Goal: Check status: Check status

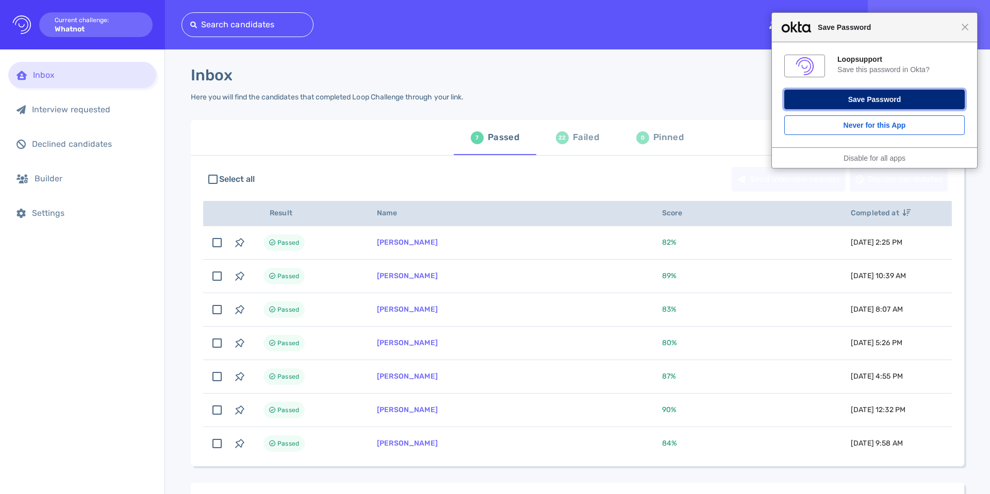
click at [808, 105] on button "Save Password" at bounding box center [874, 100] width 180 height 20
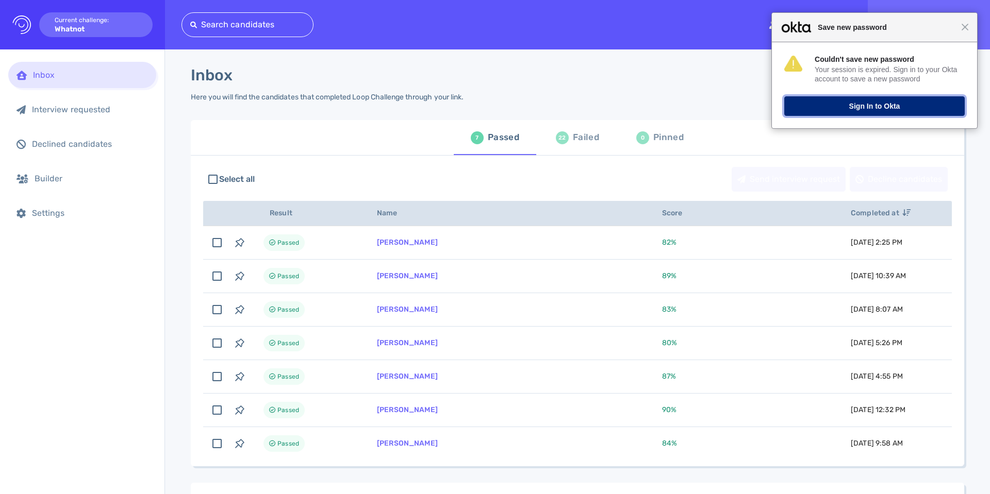
click at [845, 114] on button "Sign In to Okta" at bounding box center [874, 106] width 180 height 20
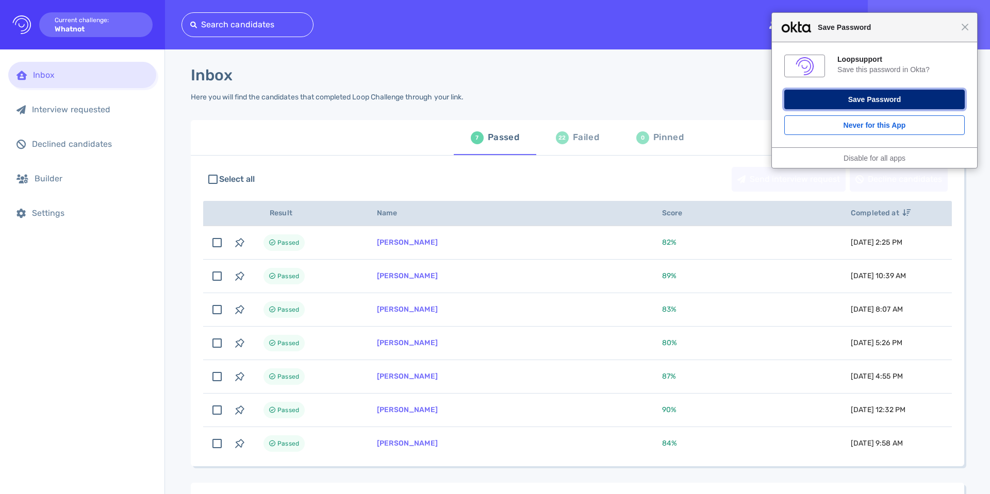
click at [841, 102] on button "Save Password" at bounding box center [874, 100] width 180 height 20
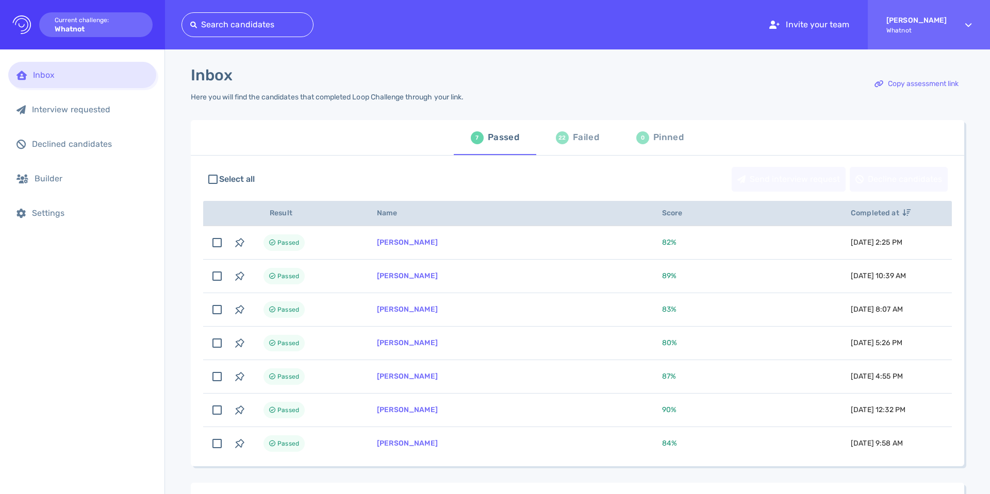
click at [577, 137] on div "Failed" at bounding box center [586, 137] width 26 height 15
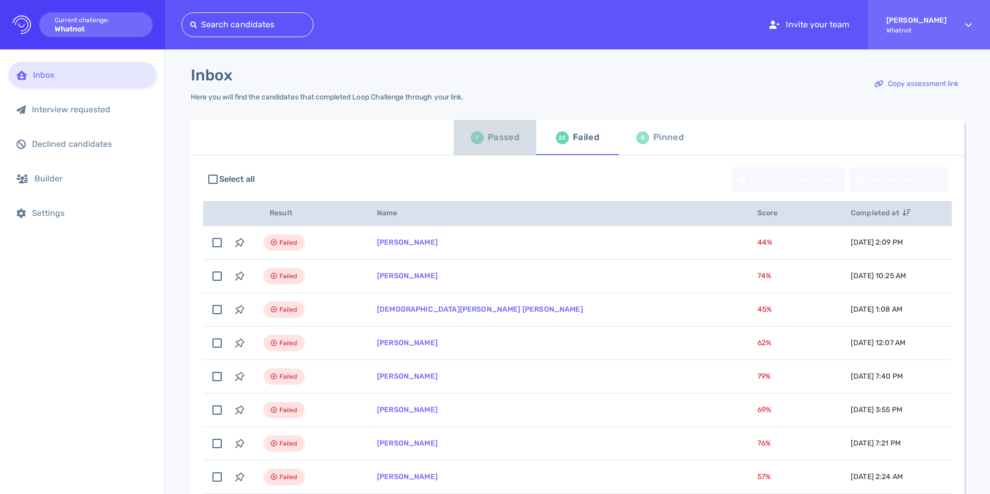
click at [505, 136] on div "Passed" at bounding box center [503, 137] width 31 height 15
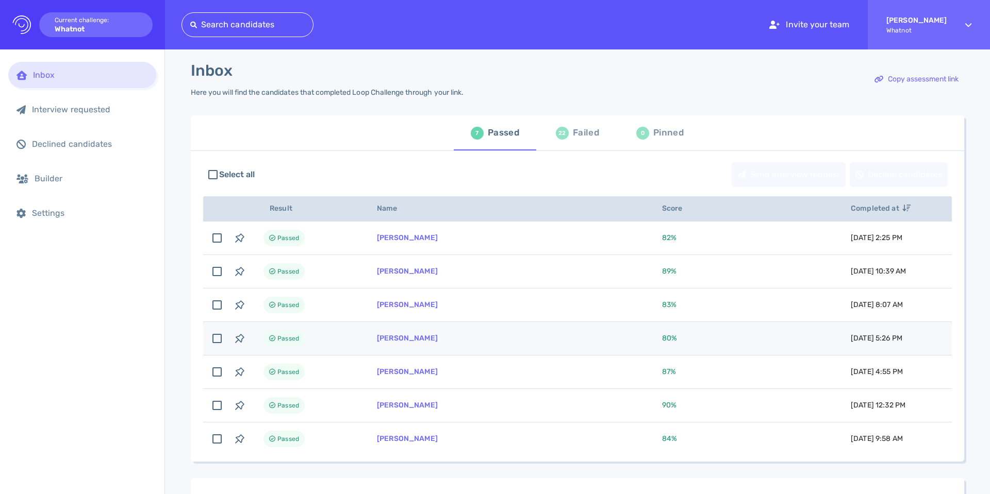
scroll to position [3, 0]
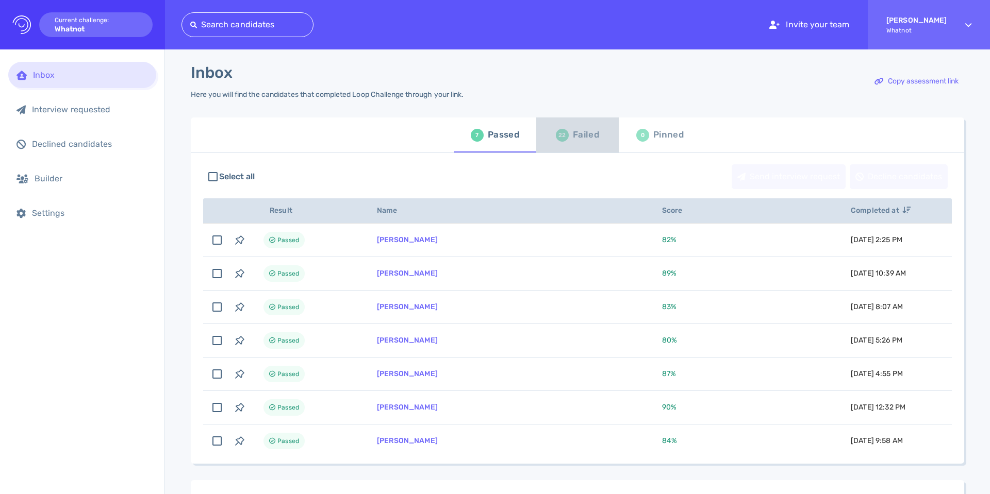
click at [586, 131] on div "Failed" at bounding box center [586, 134] width 26 height 15
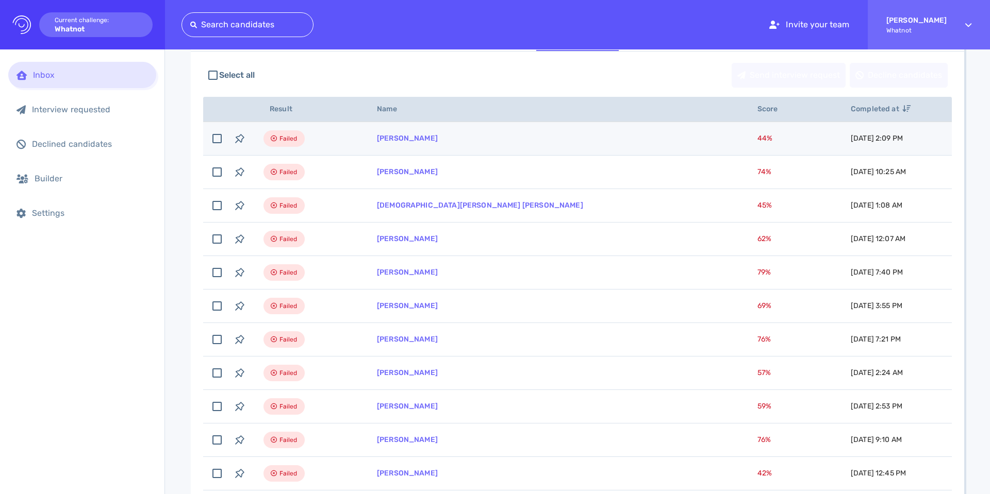
scroll to position [134, 0]
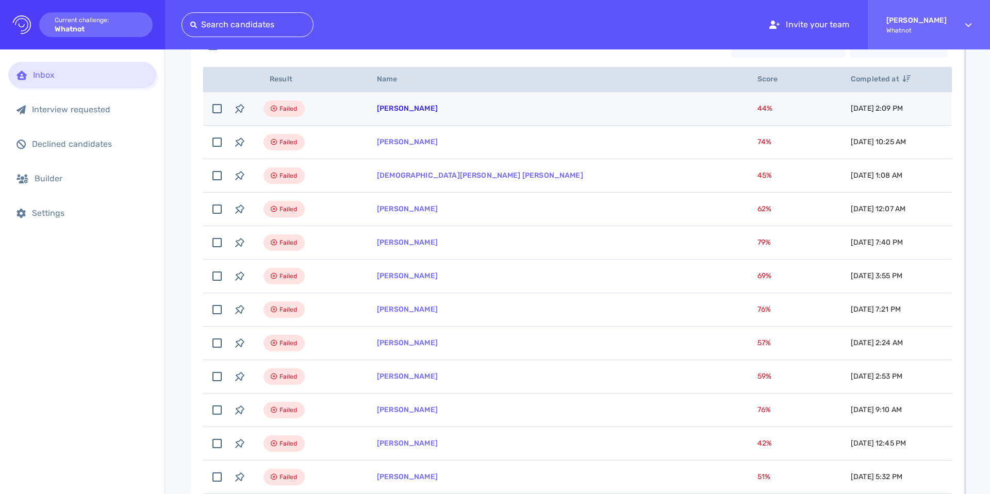
click at [404, 112] on link "[PERSON_NAME]" at bounding box center [407, 108] width 61 height 9
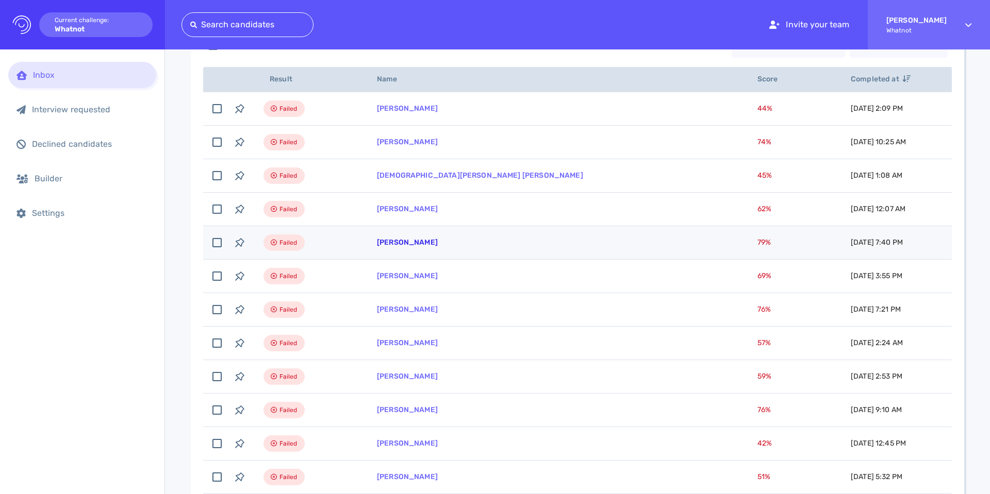
click at [389, 242] on link "[PERSON_NAME]" at bounding box center [407, 242] width 61 height 9
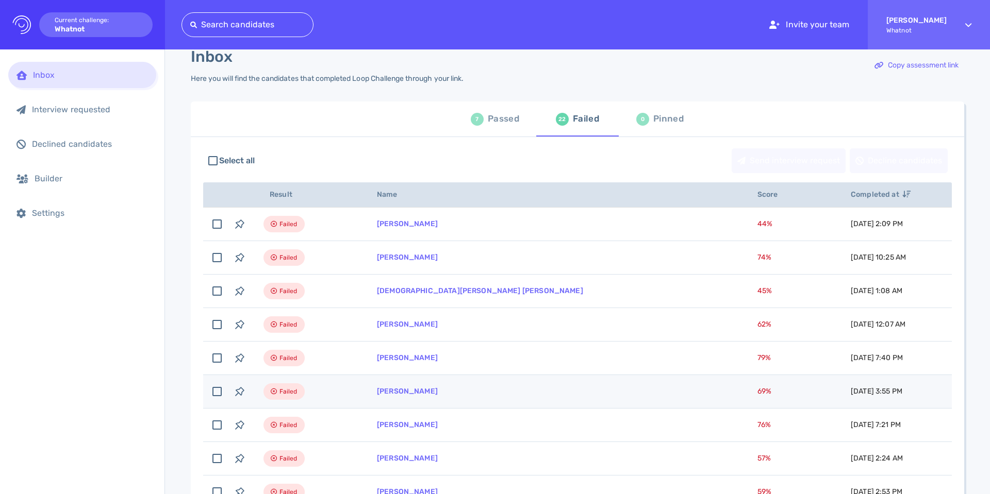
scroll to position [0, 0]
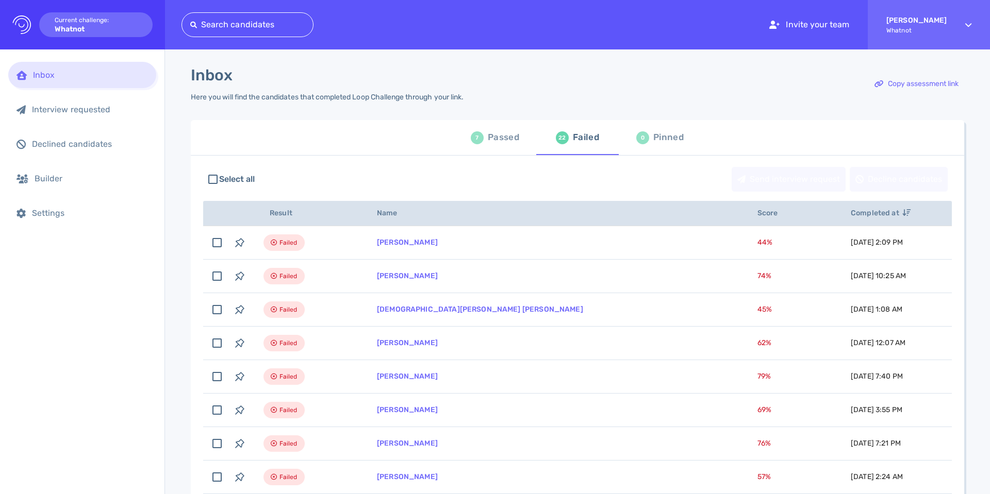
click at [500, 138] on div "Passed" at bounding box center [503, 137] width 31 height 15
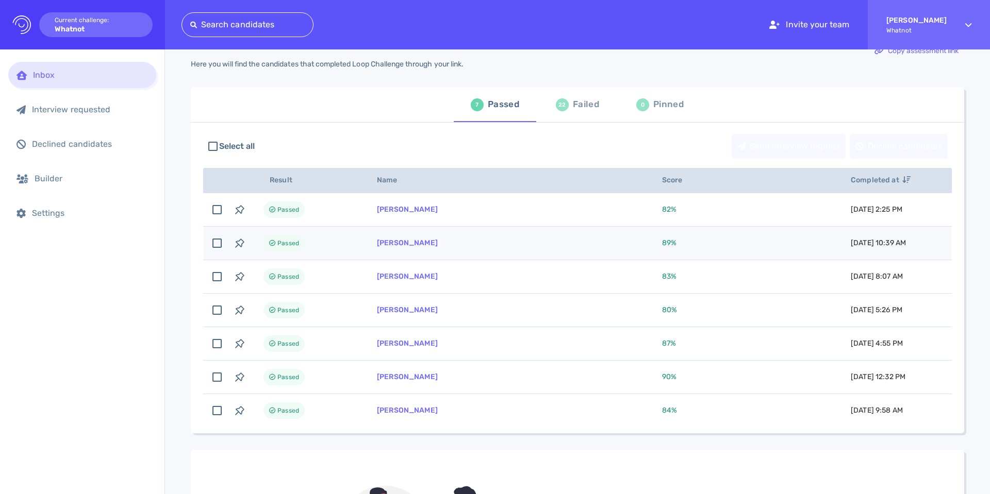
scroll to position [34, 0]
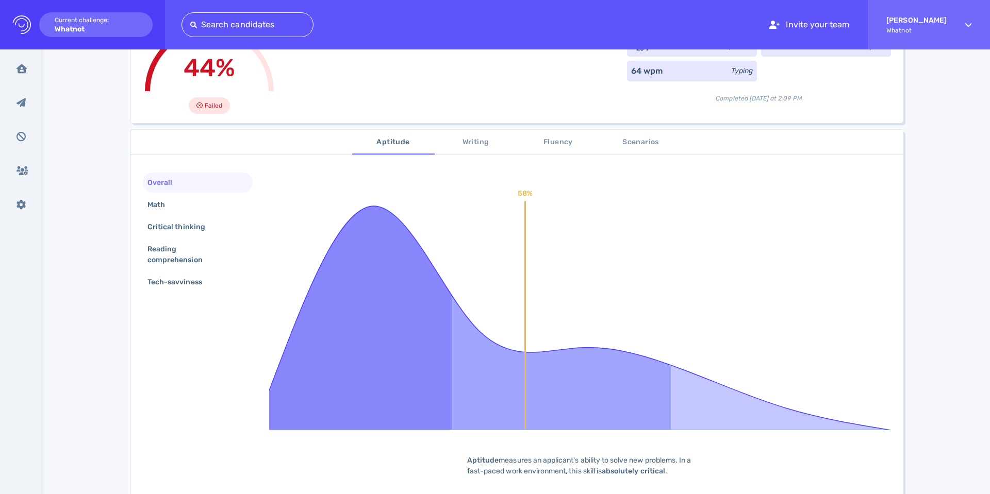
scroll to position [97, 0]
click at [164, 208] on div "Math" at bounding box center [161, 205] width 32 height 15
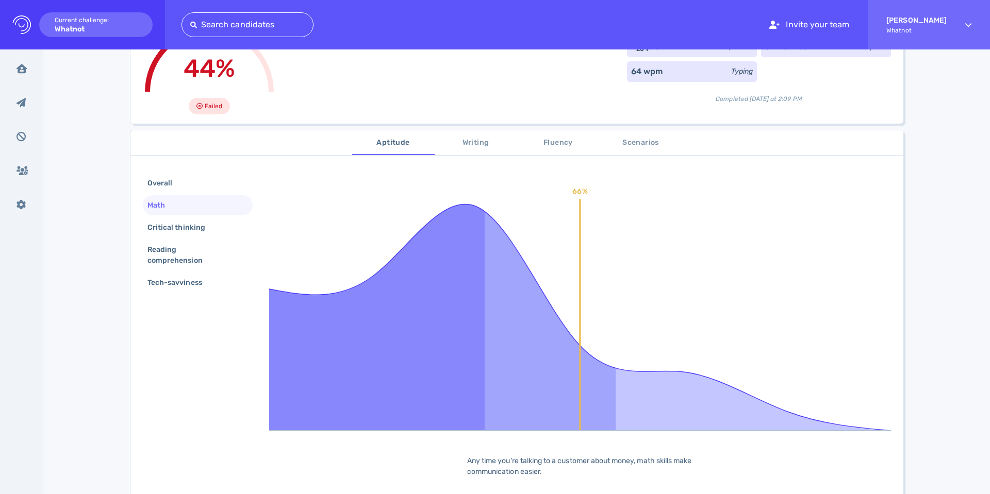
scroll to position [87, 0]
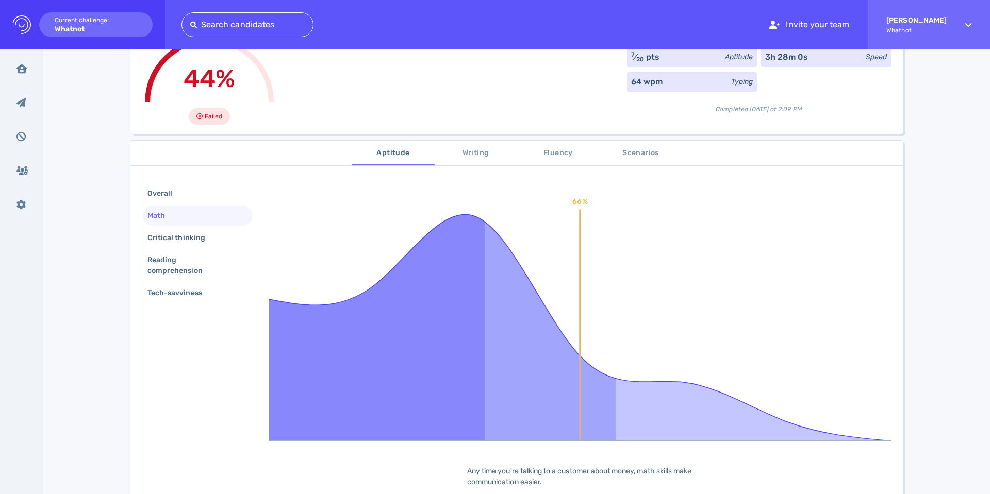
click at [176, 204] on div "Overall Math Critical thinking Reading comprehension Tech-savviness" at bounding box center [198, 245] width 110 height 122
click at [176, 228] on div "Critical thinking" at bounding box center [198, 238] width 110 height 20
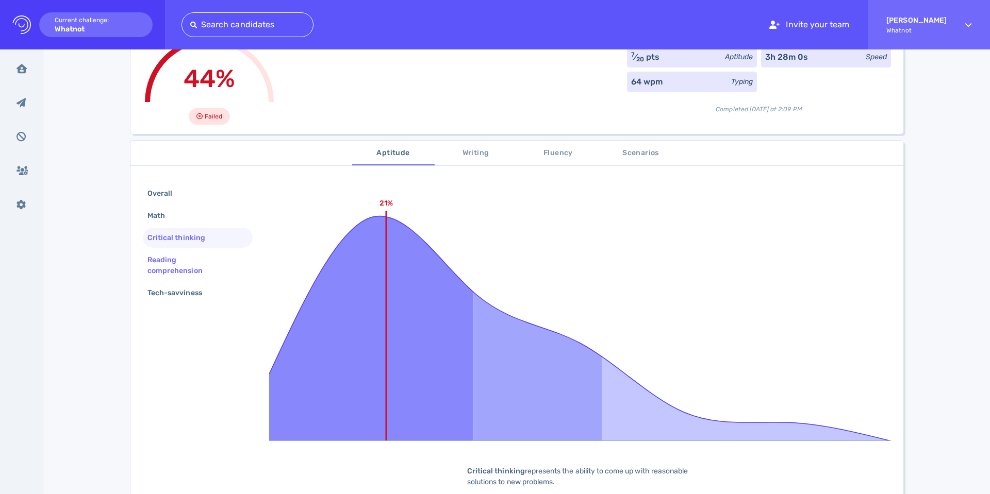
click at [162, 257] on div "Reading comprehension" at bounding box center [193, 266] width 96 height 26
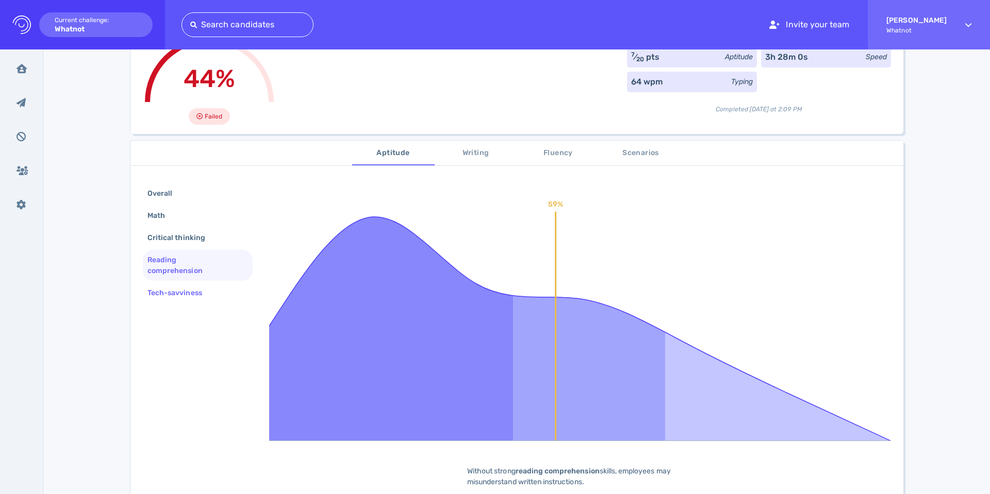
click at [162, 296] on div "Tech-savviness" at bounding box center [179, 293] width 69 height 15
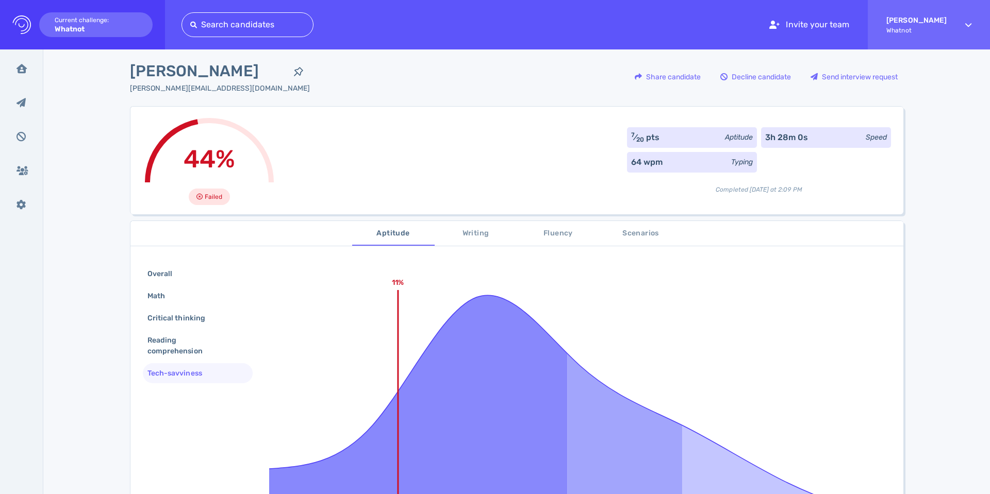
scroll to position [0, 0]
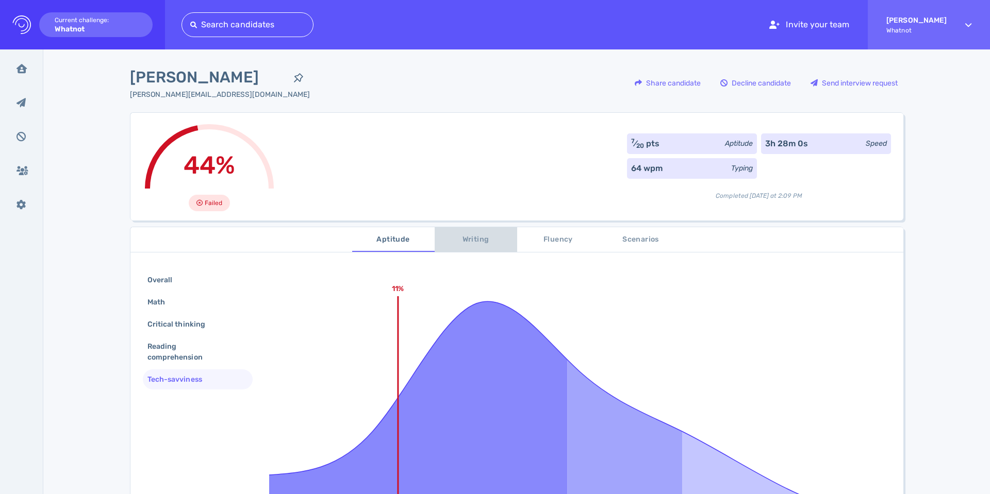
click at [483, 232] on button "Writing" at bounding box center [476, 239] width 82 height 25
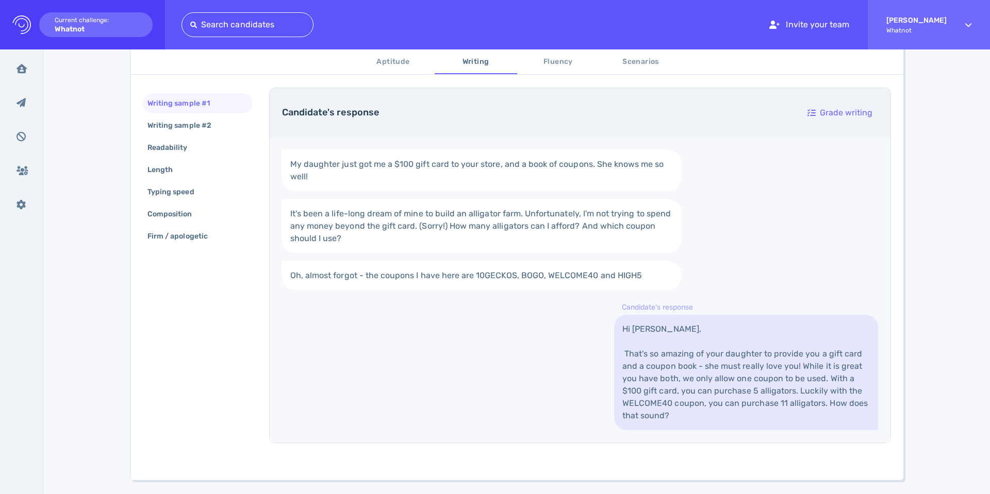
scroll to position [210, 0]
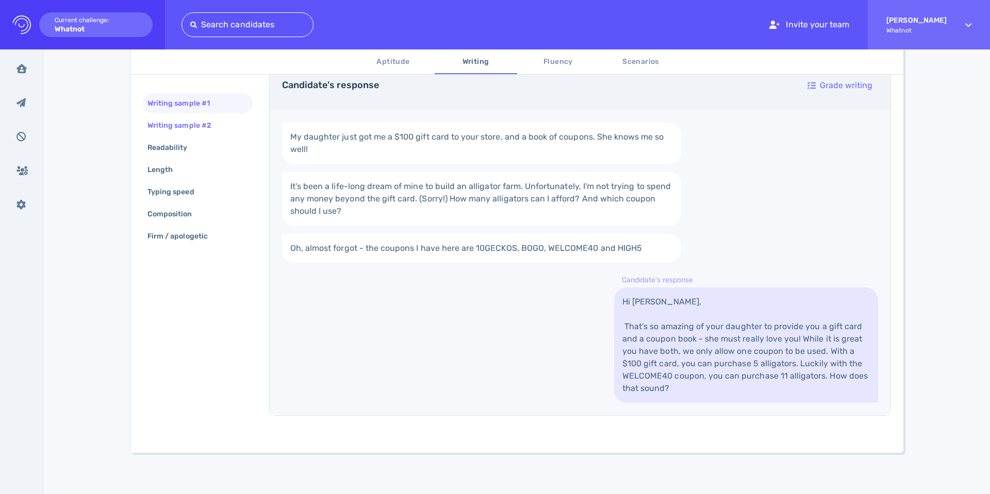
click at [206, 124] on div "Writing sample #2" at bounding box center [184, 125] width 78 height 15
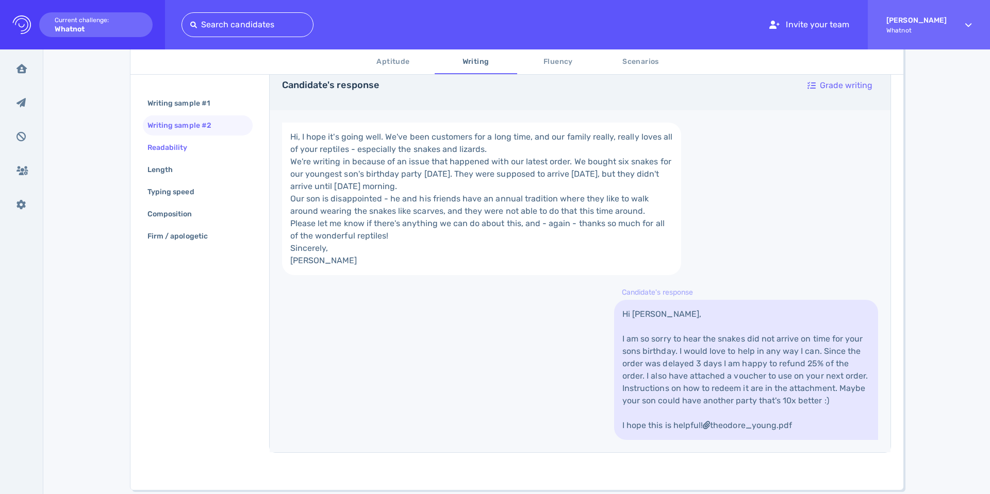
click at [170, 145] on div "Readability" at bounding box center [172, 147] width 55 height 15
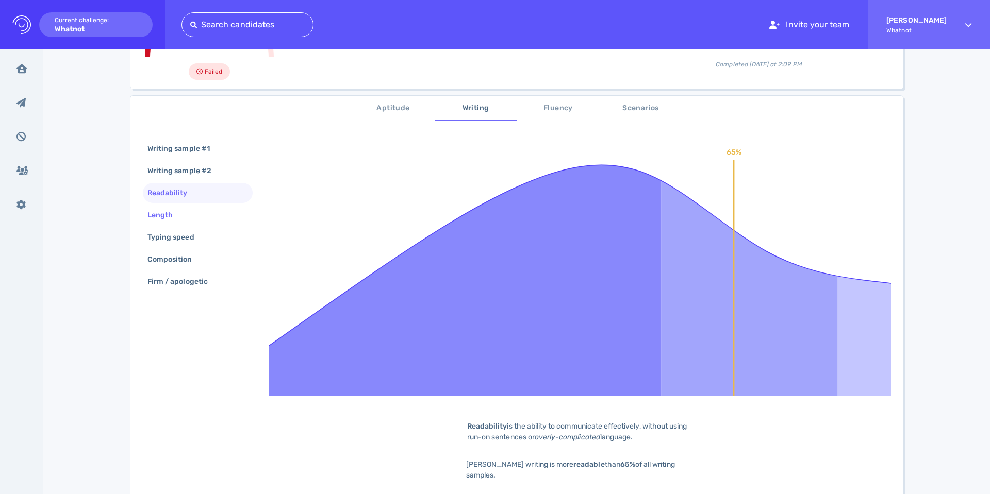
scroll to position [131, 0]
click at [153, 220] on div "Length" at bounding box center [165, 215] width 40 height 15
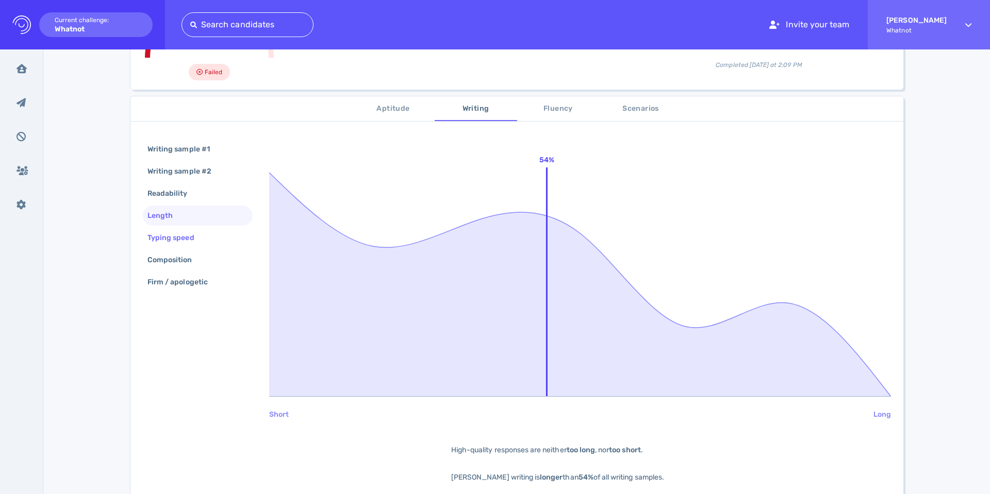
click at [163, 238] on div "Typing speed" at bounding box center [175, 237] width 61 height 15
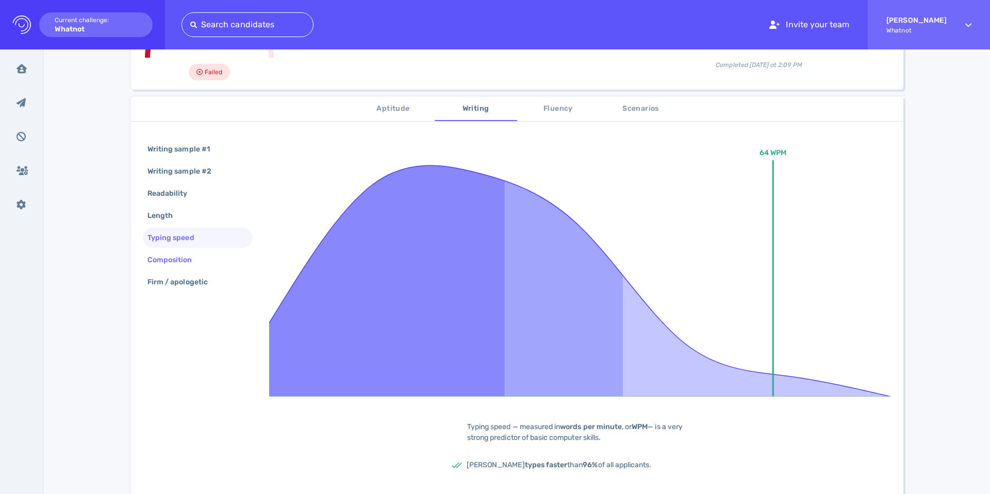
click at [164, 257] on div "Composition" at bounding box center [174, 260] width 59 height 15
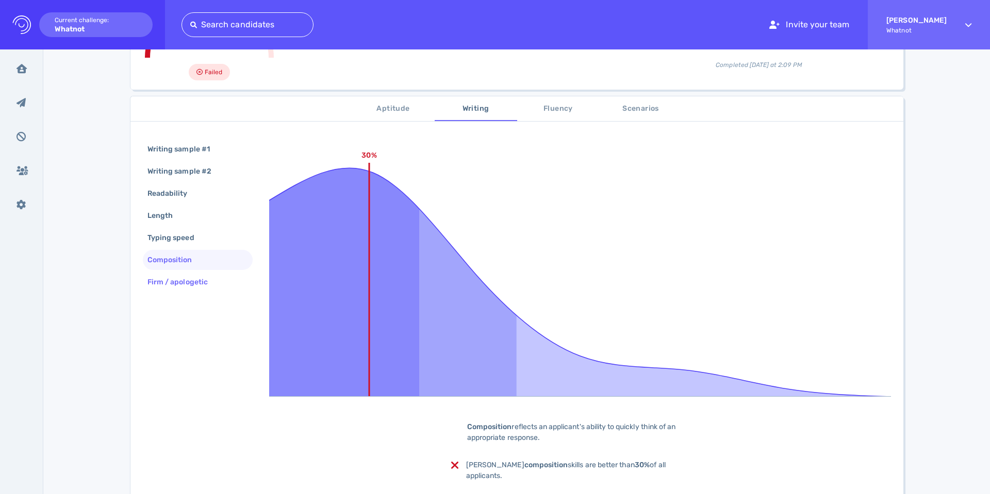
click at [167, 281] on div "Firm / apologetic" at bounding box center [182, 282] width 75 height 15
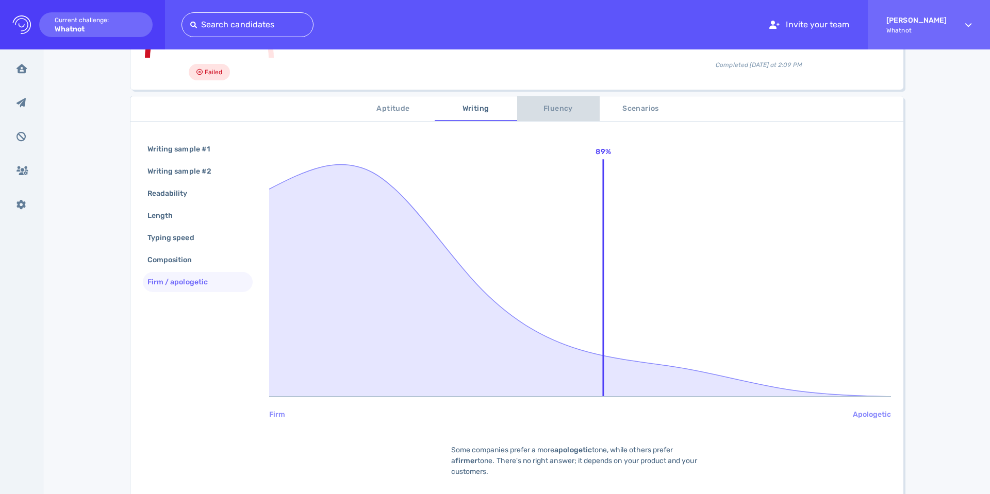
click at [562, 110] on span "Fluency" at bounding box center [558, 109] width 70 height 13
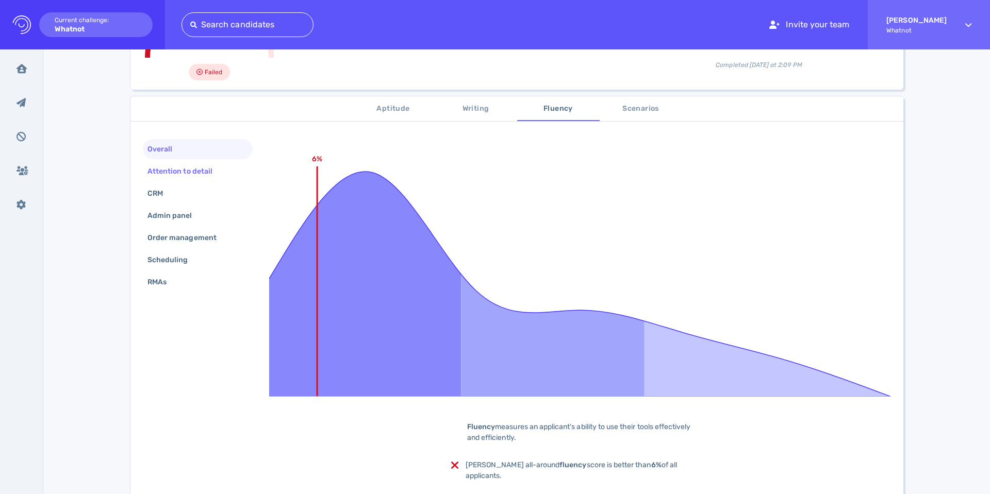
click at [175, 166] on div "Attention to detail" at bounding box center [184, 171] width 79 height 15
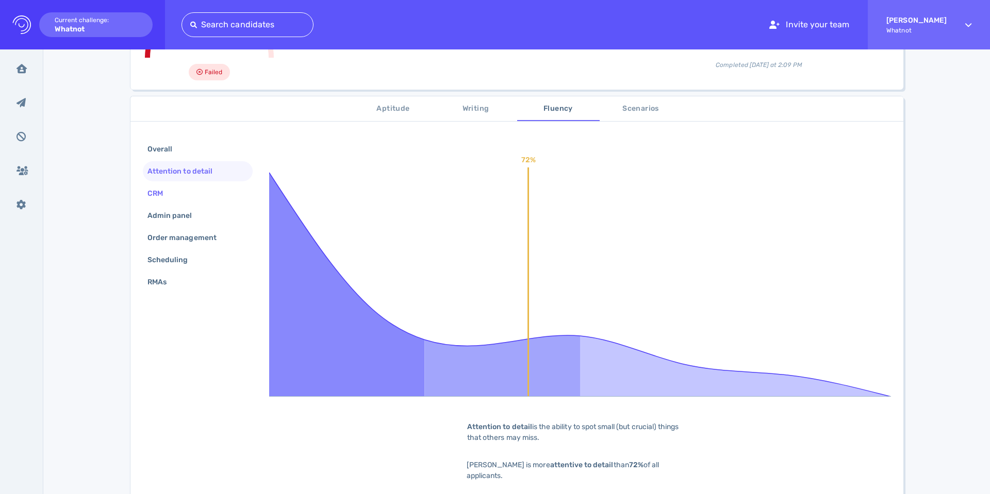
click at [147, 195] on div "CRM" at bounding box center [160, 193] width 30 height 15
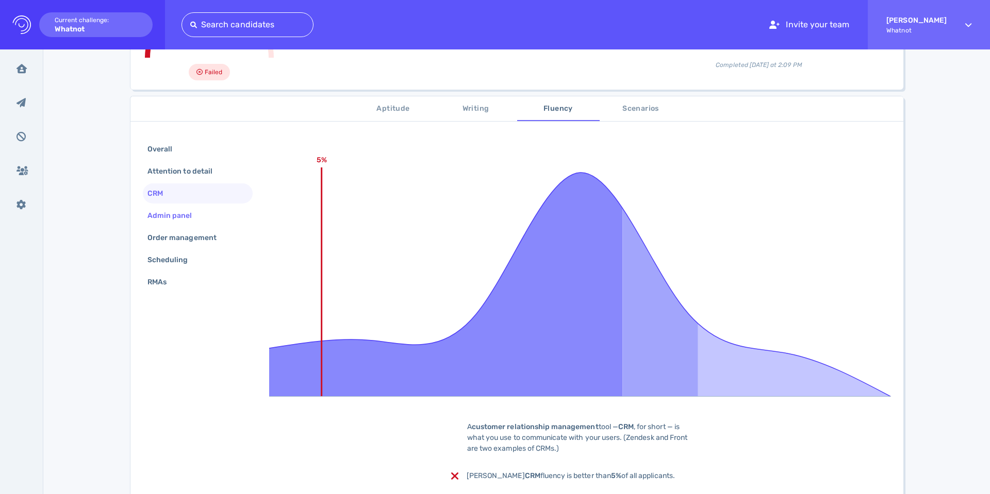
click at [156, 224] on div "Admin panel" at bounding box center [198, 216] width 110 height 20
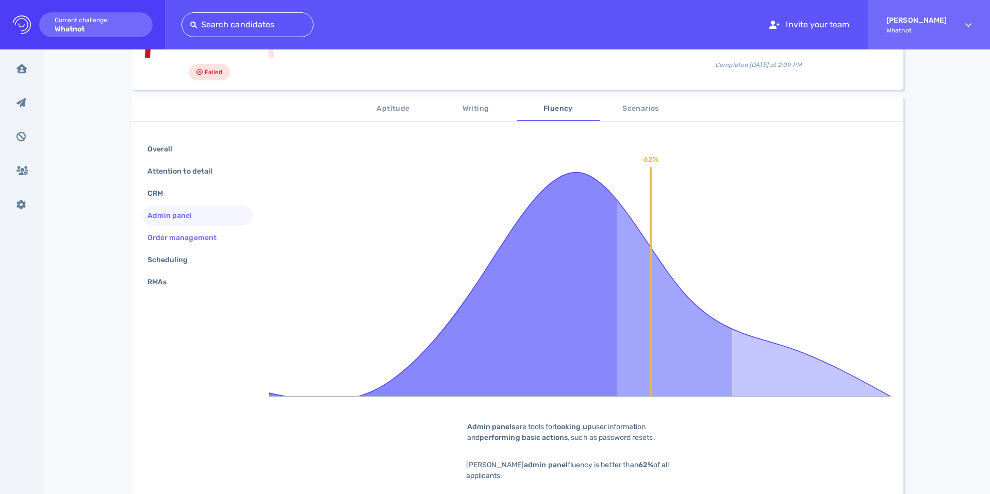
click at [157, 239] on div "Order management" at bounding box center [187, 237] width 84 height 15
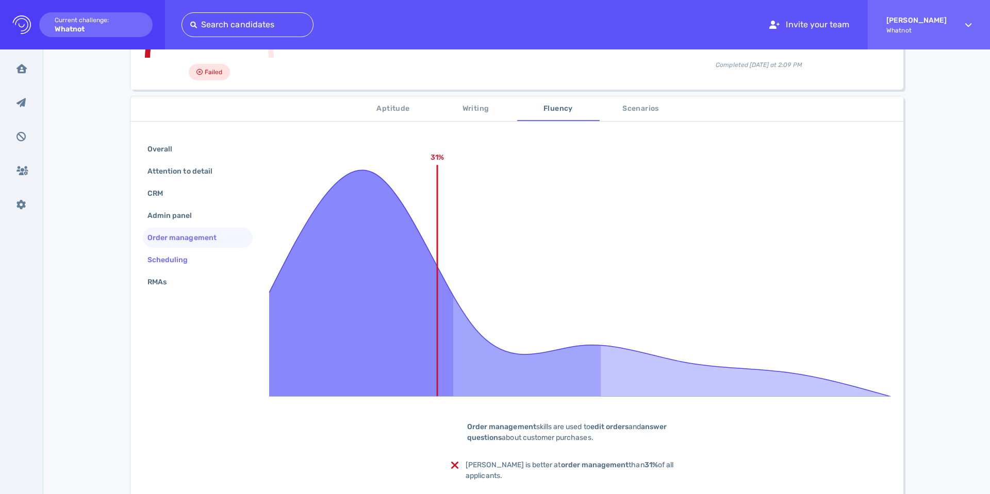
click at [160, 259] on div "Scheduling" at bounding box center [172, 260] width 55 height 15
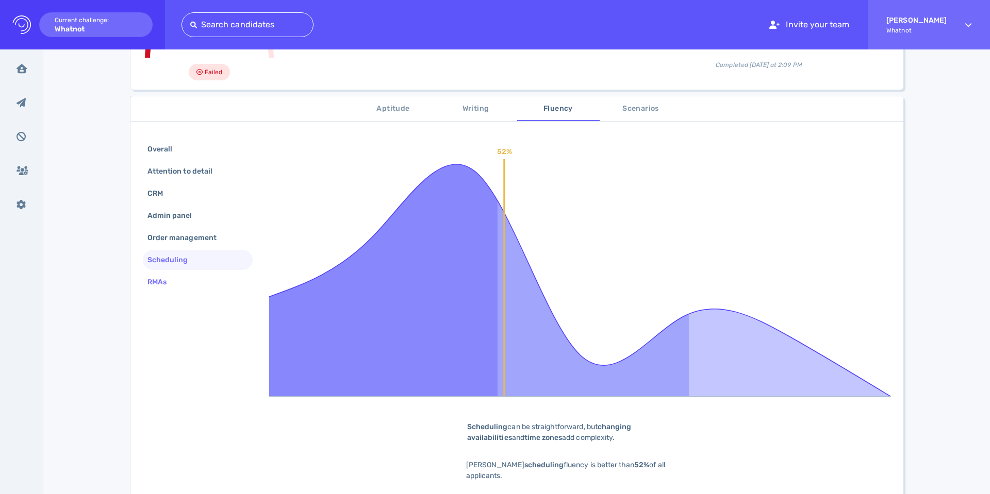
click at [152, 282] on div "RMAs" at bounding box center [162, 282] width 34 height 15
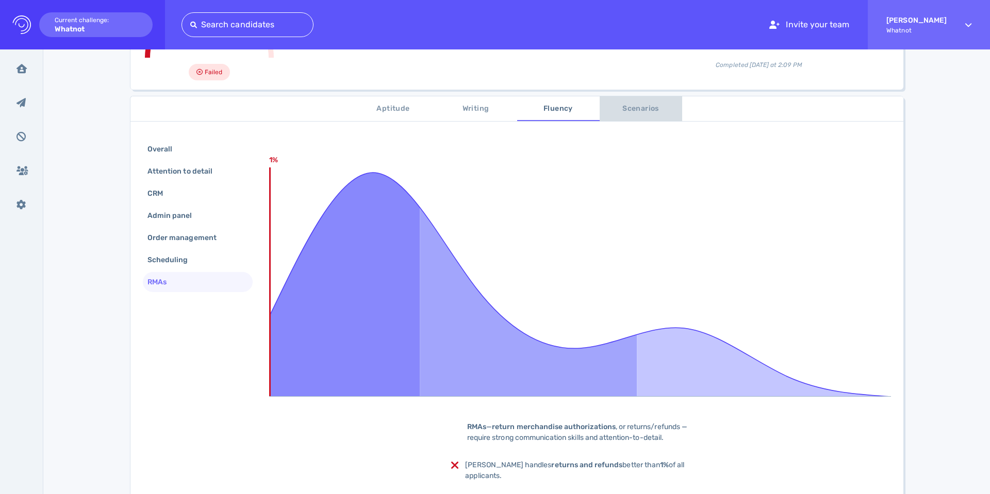
click at [632, 106] on span "Scenarios" at bounding box center [641, 109] width 70 height 13
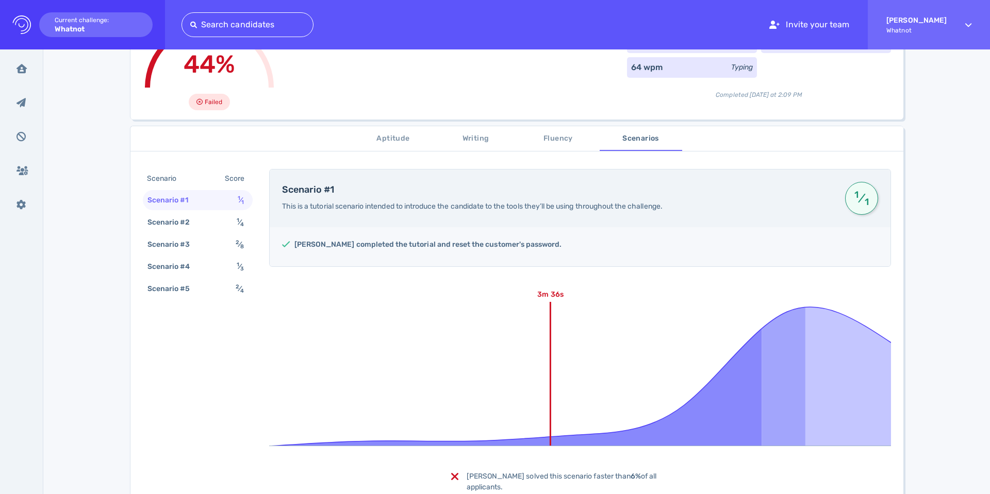
scroll to position [0, 0]
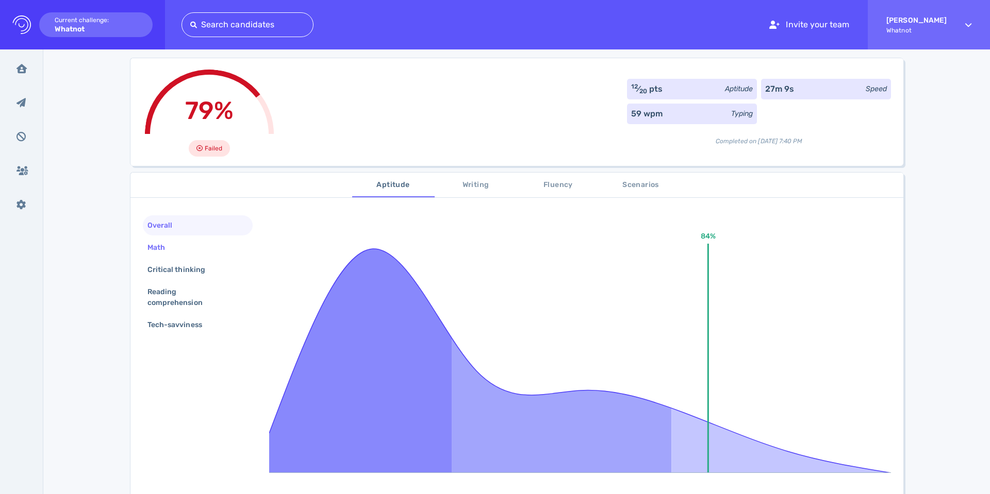
scroll to position [103, 0]
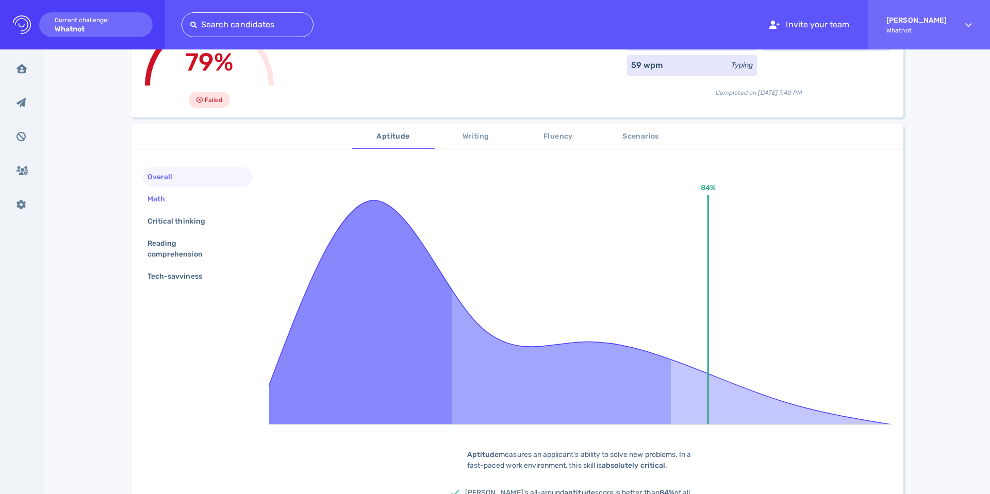
click at [160, 203] on div "Math" at bounding box center [161, 199] width 32 height 15
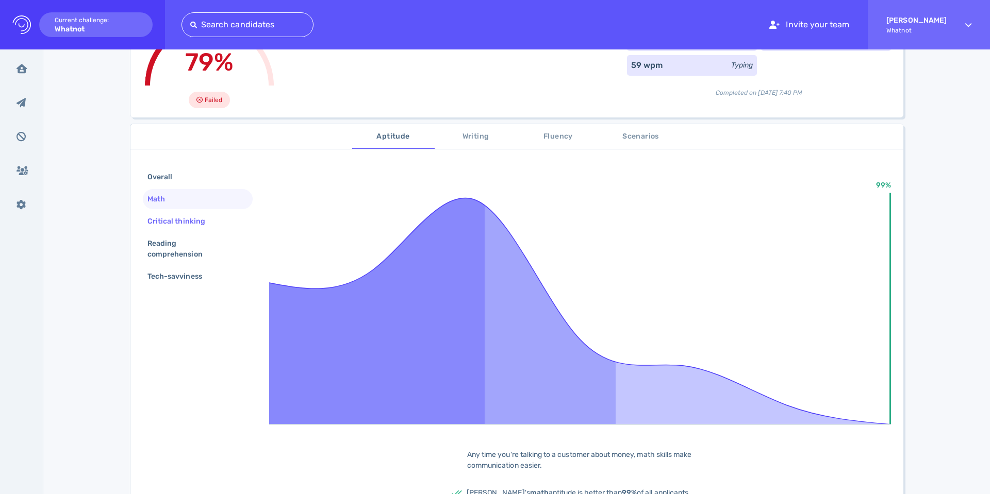
click at [170, 223] on div "Critical thinking" at bounding box center [181, 221] width 72 height 15
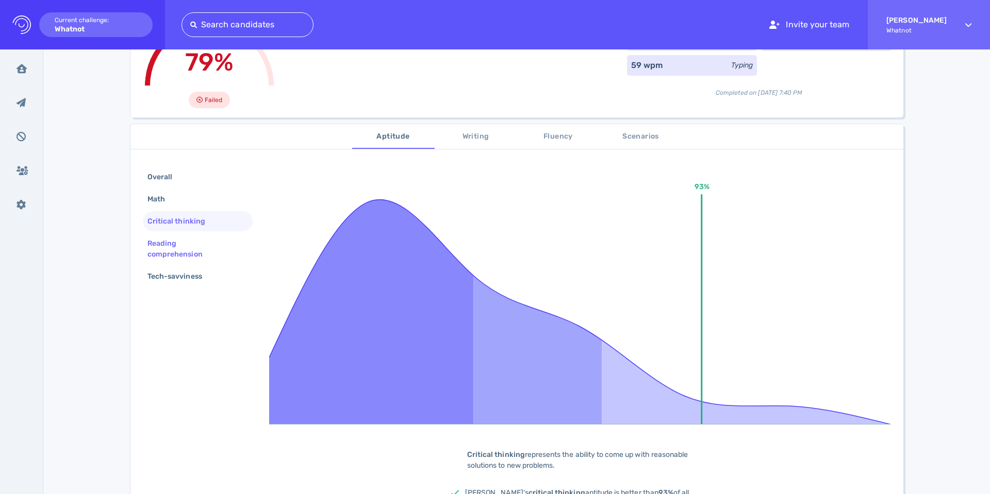
click at [166, 239] on div "Reading comprehension" at bounding box center [193, 249] width 96 height 26
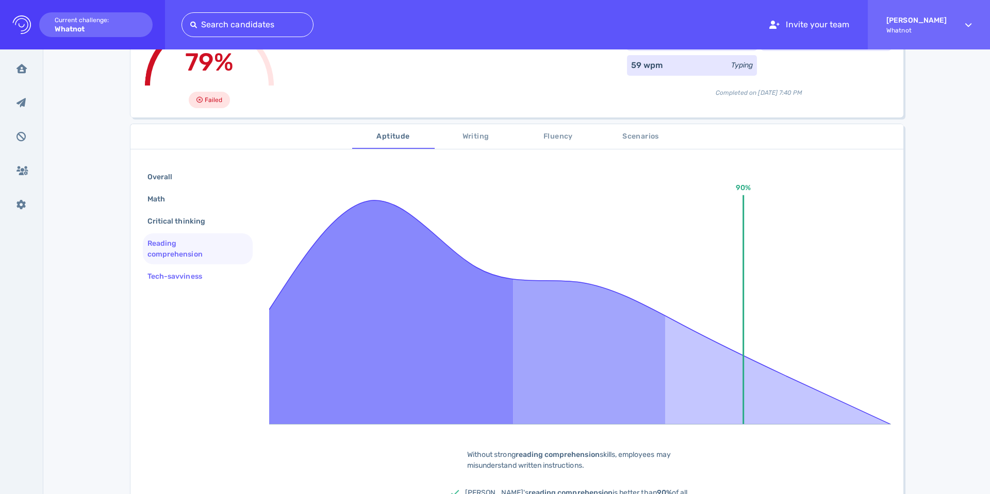
click at [164, 276] on div "Tech-savviness" at bounding box center [179, 276] width 69 height 15
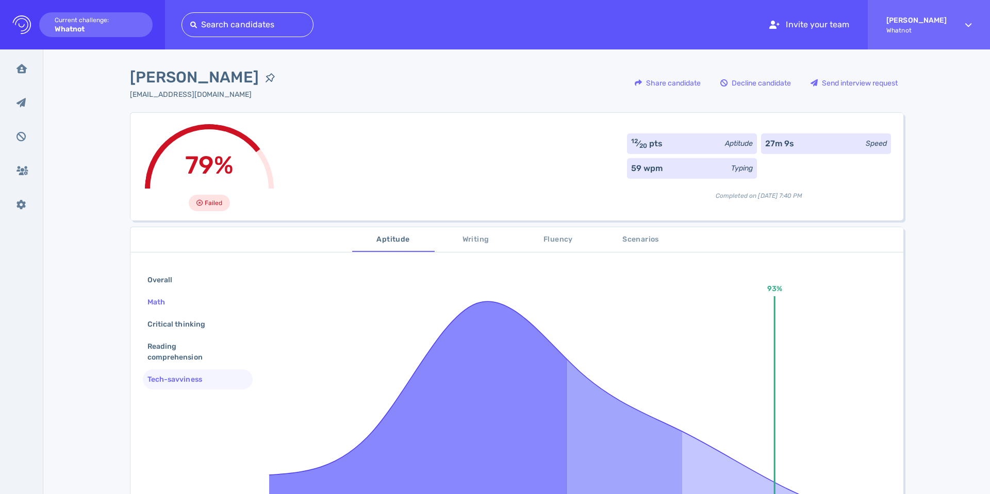
scroll to position [13, 0]
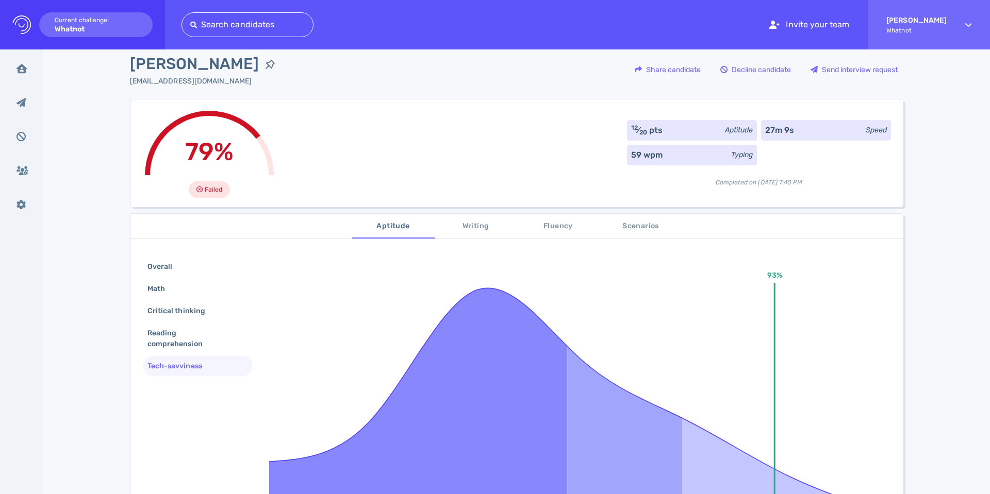
click at [455, 227] on span "Writing" at bounding box center [476, 226] width 70 height 13
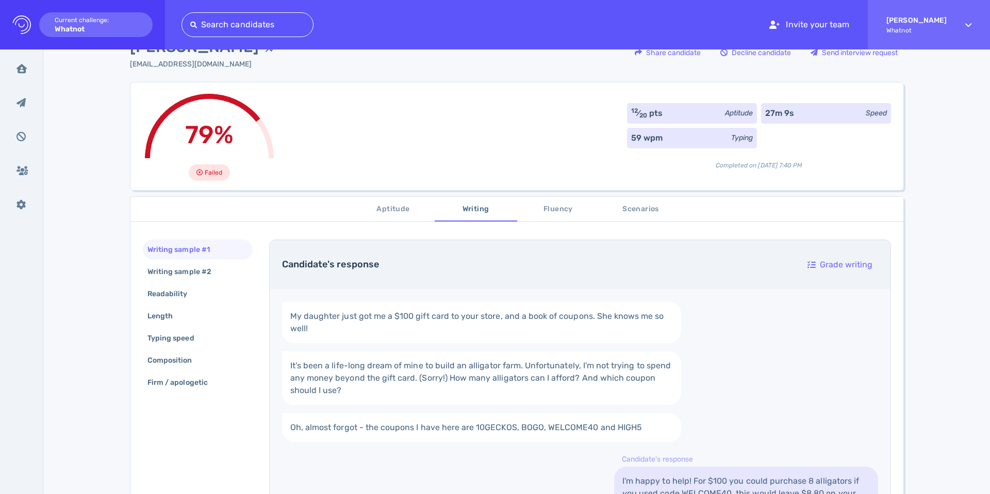
scroll to position [9, 0]
